Goal: Navigation & Orientation: Find specific page/section

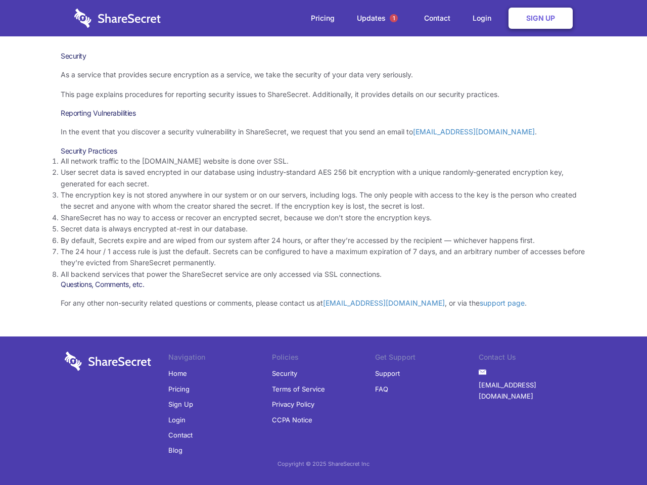
click at [324, 243] on li "By default, Secrets expire and are wiped from our system after 24 hours, or aft…" at bounding box center [324, 240] width 526 height 11
click at [394, 18] on span "1" at bounding box center [394, 18] width 8 height 8
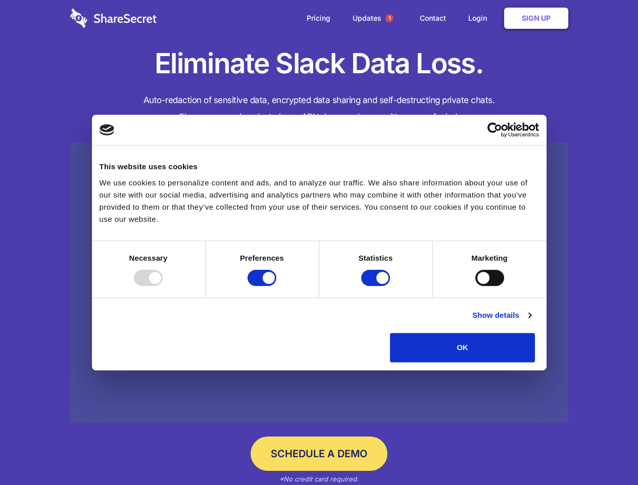
click at [163, 286] on div at bounding box center [148, 278] width 29 height 16
click at [276, 286] on input "Preferences" at bounding box center [262, 278] width 29 height 16
checkbox input "false"
click at [377, 286] on input "Statistics" at bounding box center [375, 278] width 29 height 16
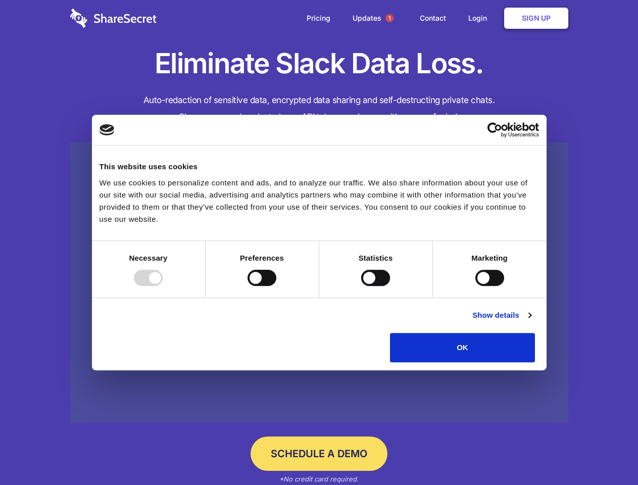
checkbox input "false"
click at [476, 286] on input "Marketing" at bounding box center [490, 278] width 29 height 16
checkbox input "true"
click at [531, 321] on link "Show details" at bounding box center [502, 315] width 59 height 12
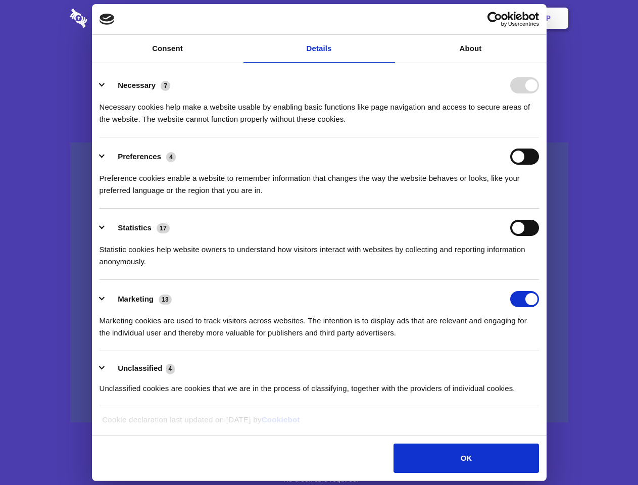
click at [539, 137] on li "Necessary 7 Necessary cookies help make a website usable by enabling basic func…" at bounding box center [320, 101] width 440 height 71
click at [389, 18] on span "1" at bounding box center [390, 18] width 8 height 8
